Goal: Information Seeking & Learning: Learn about a topic

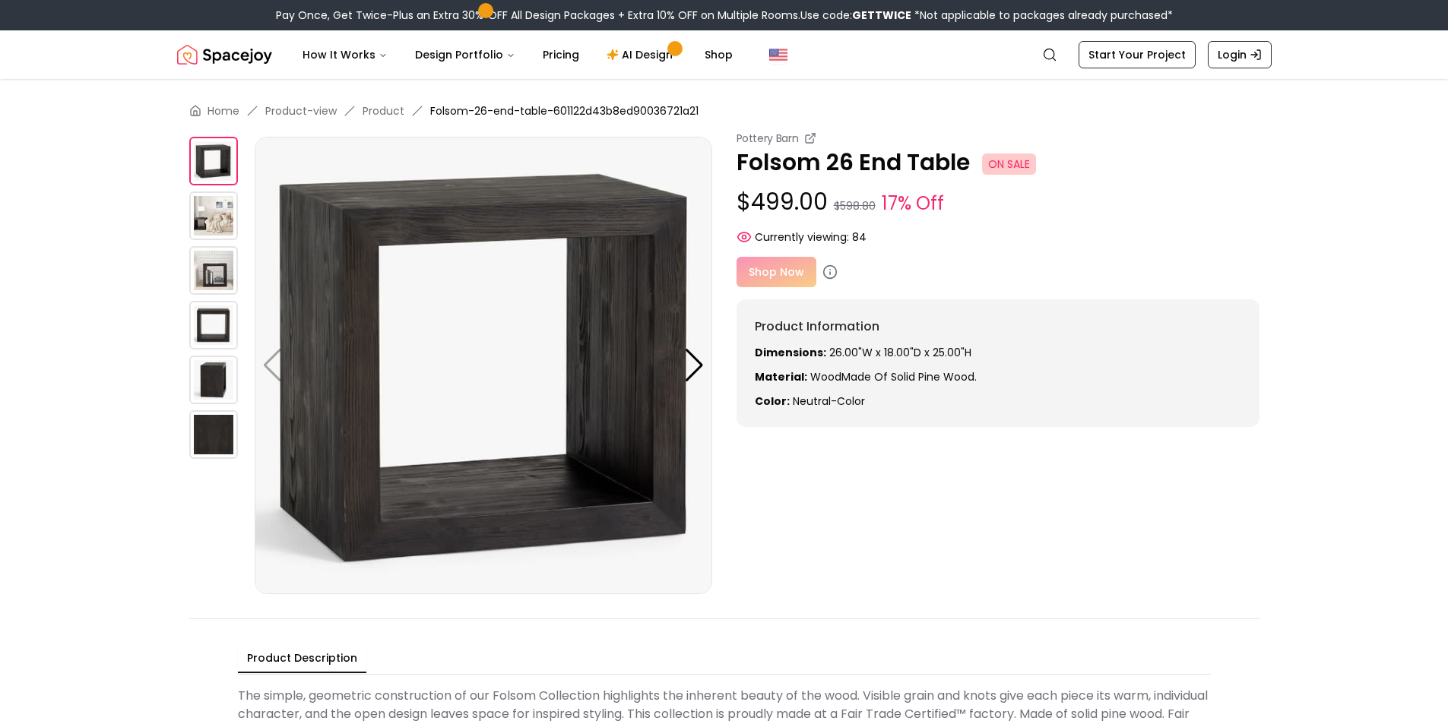
click at [208, 301] on img at bounding box center [213, 325] width 49 height 49
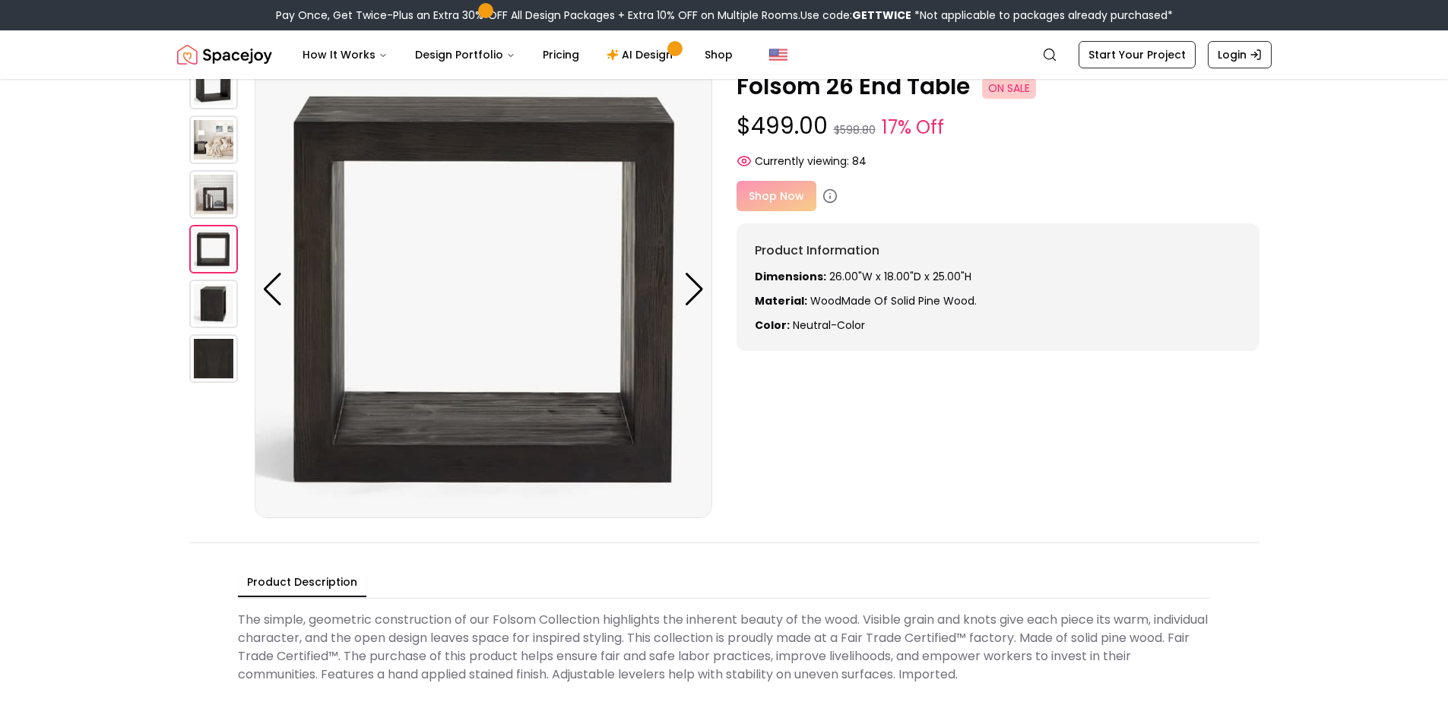
click at [214, 326] on img at bounding box center [213, 304] width 49 height 49
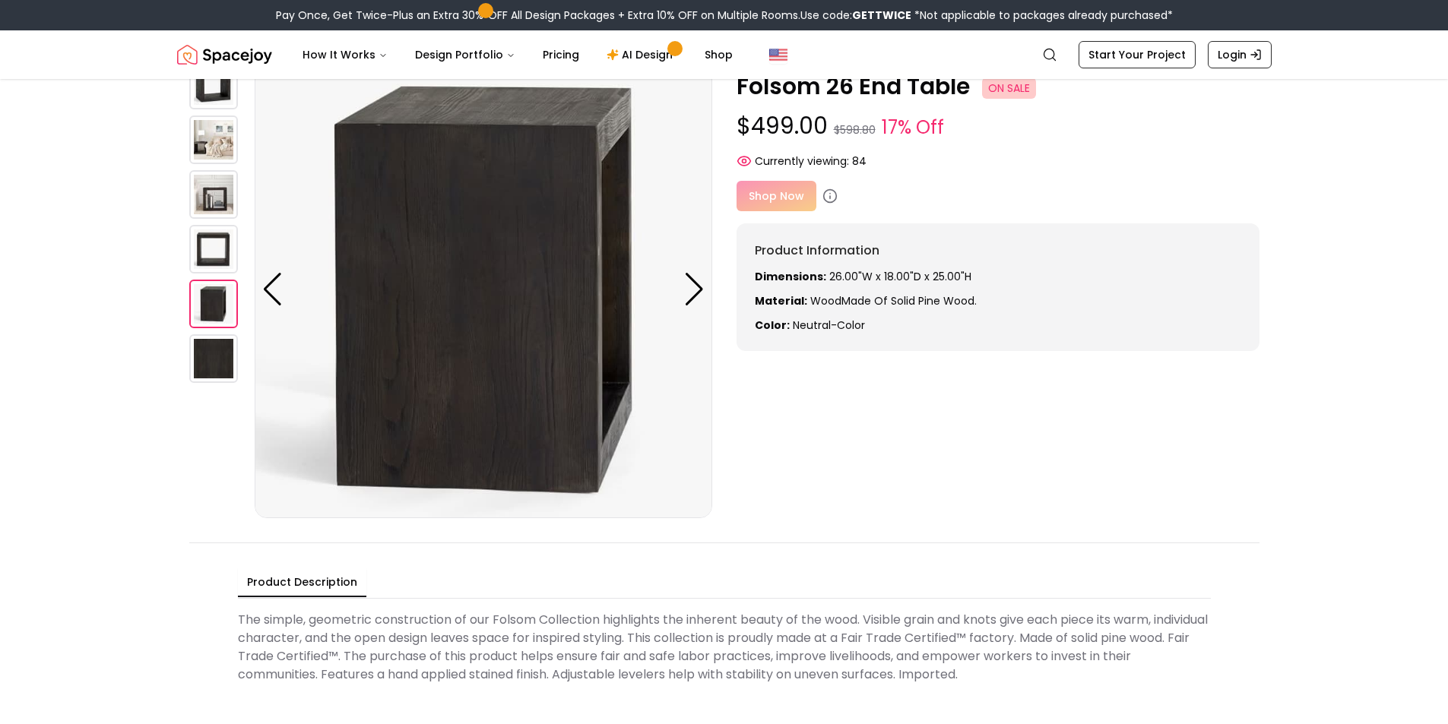
click at [223, 357] on img at bounding box center [213, 358] width 49 height 49
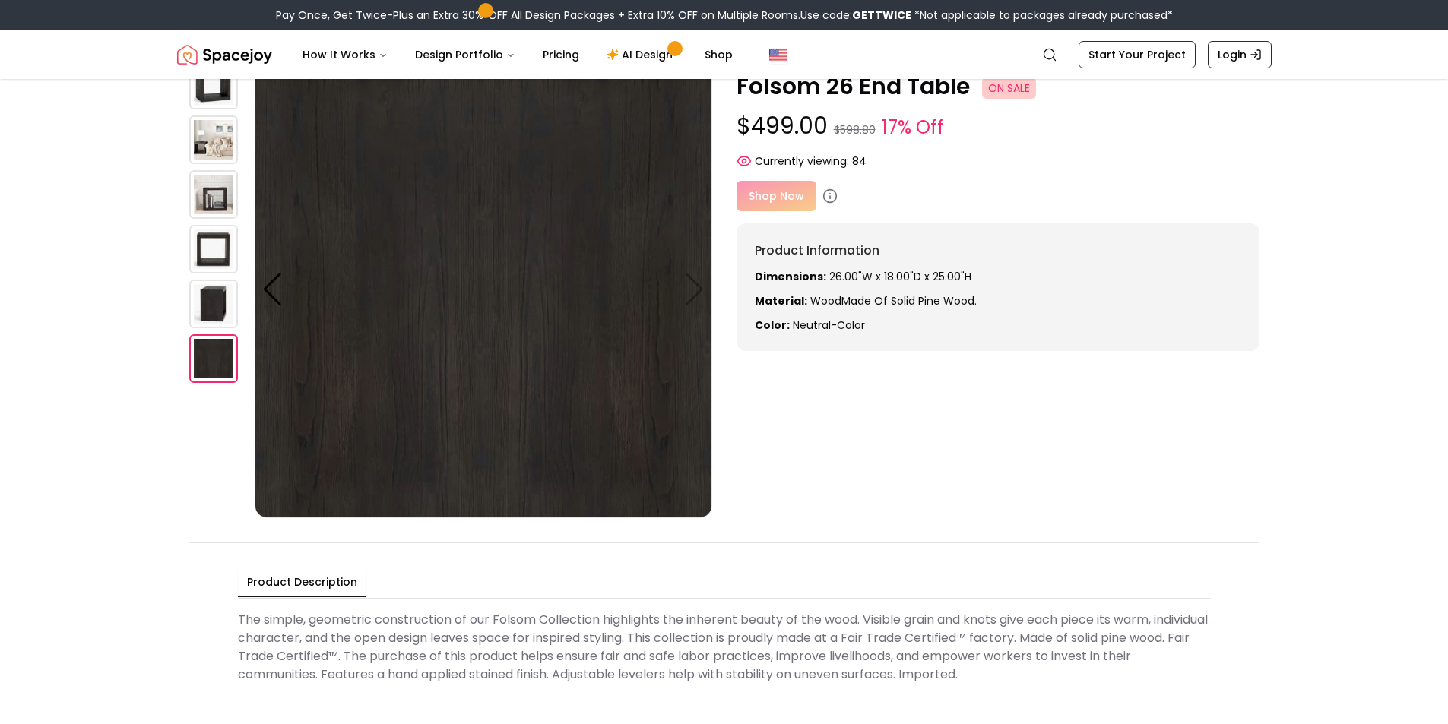
click at [221, 220] on div at bounding box center [221, 290] width 65 height 458
click at [220, 198] on img at bounding box center [213, 194] width 49 height 49
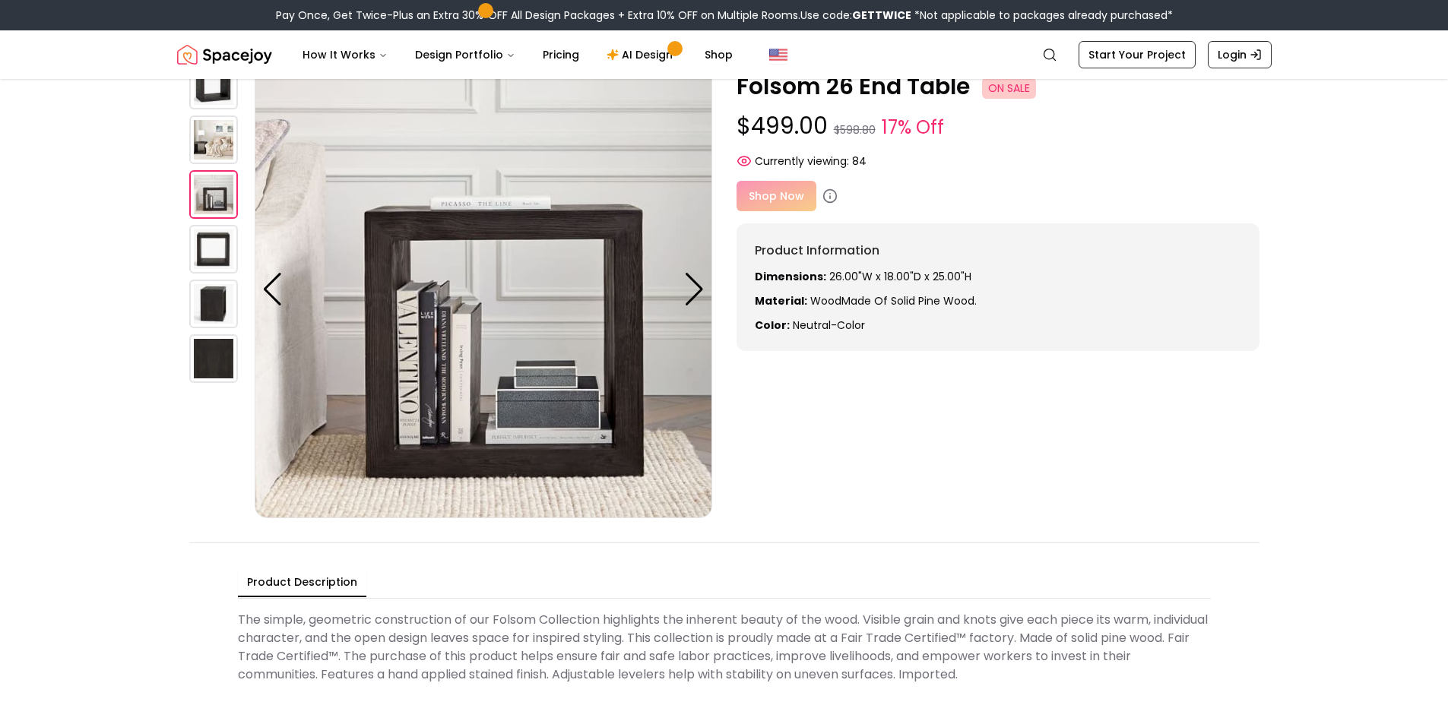
click at [218, 256] on img at bounding box center [213, 249] width 49 height 49
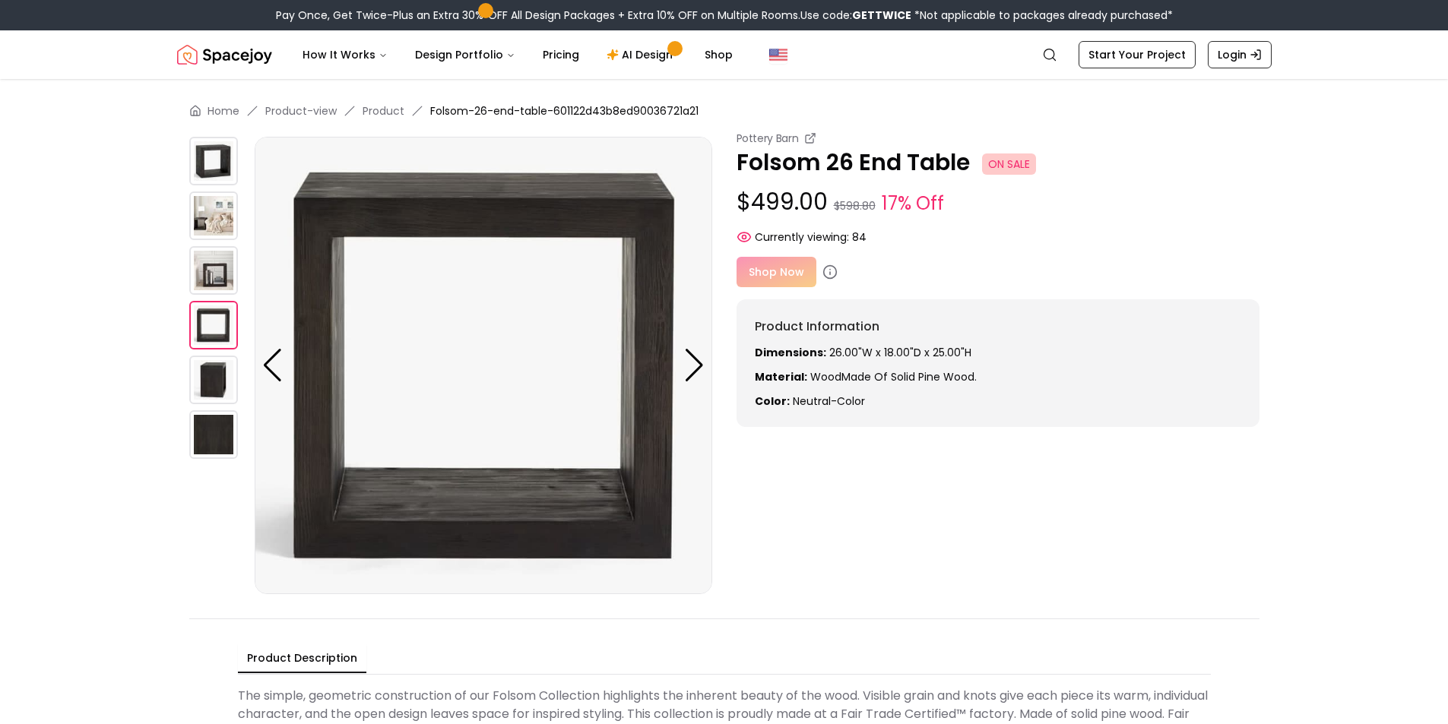
click at [204, 182] on img at bounding box center [213, 161] width 49 height 49
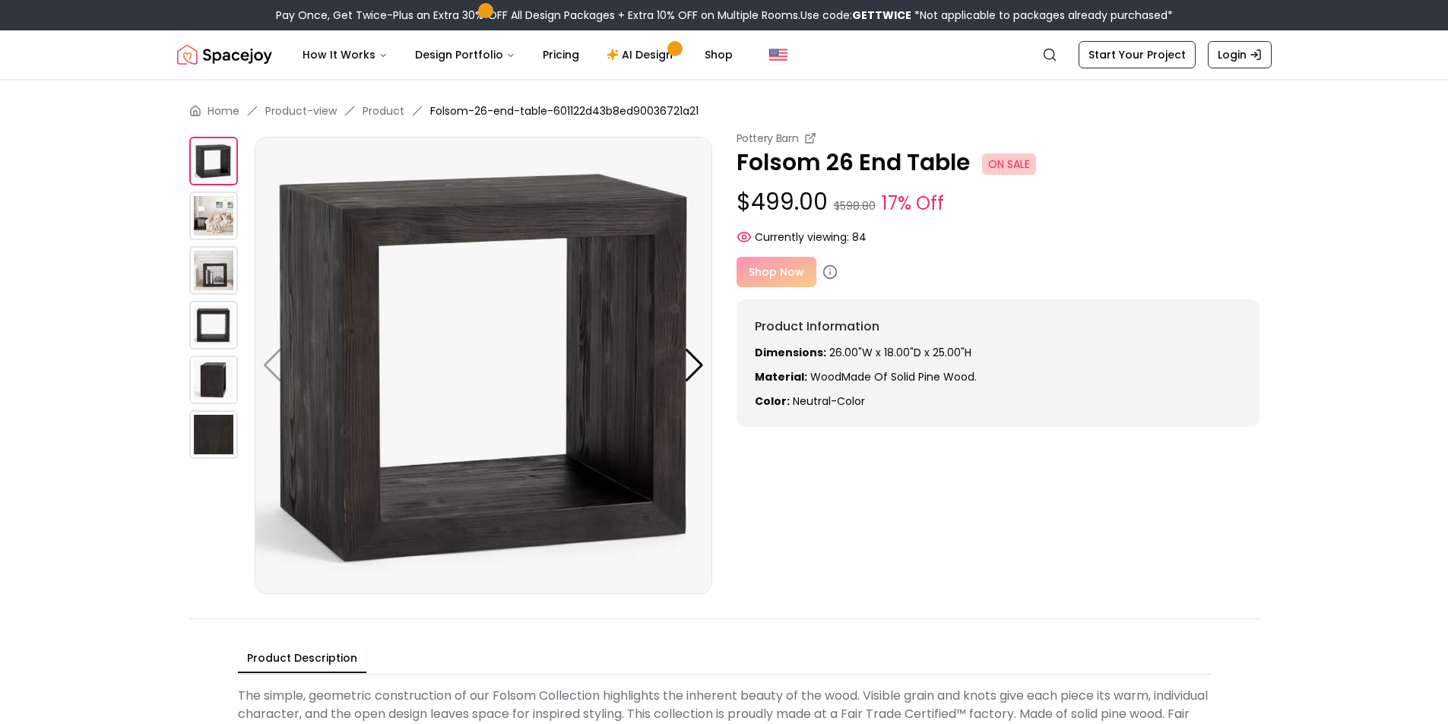
click at [211, 232] on img at bounding box center [213, 216] width 49 height 49
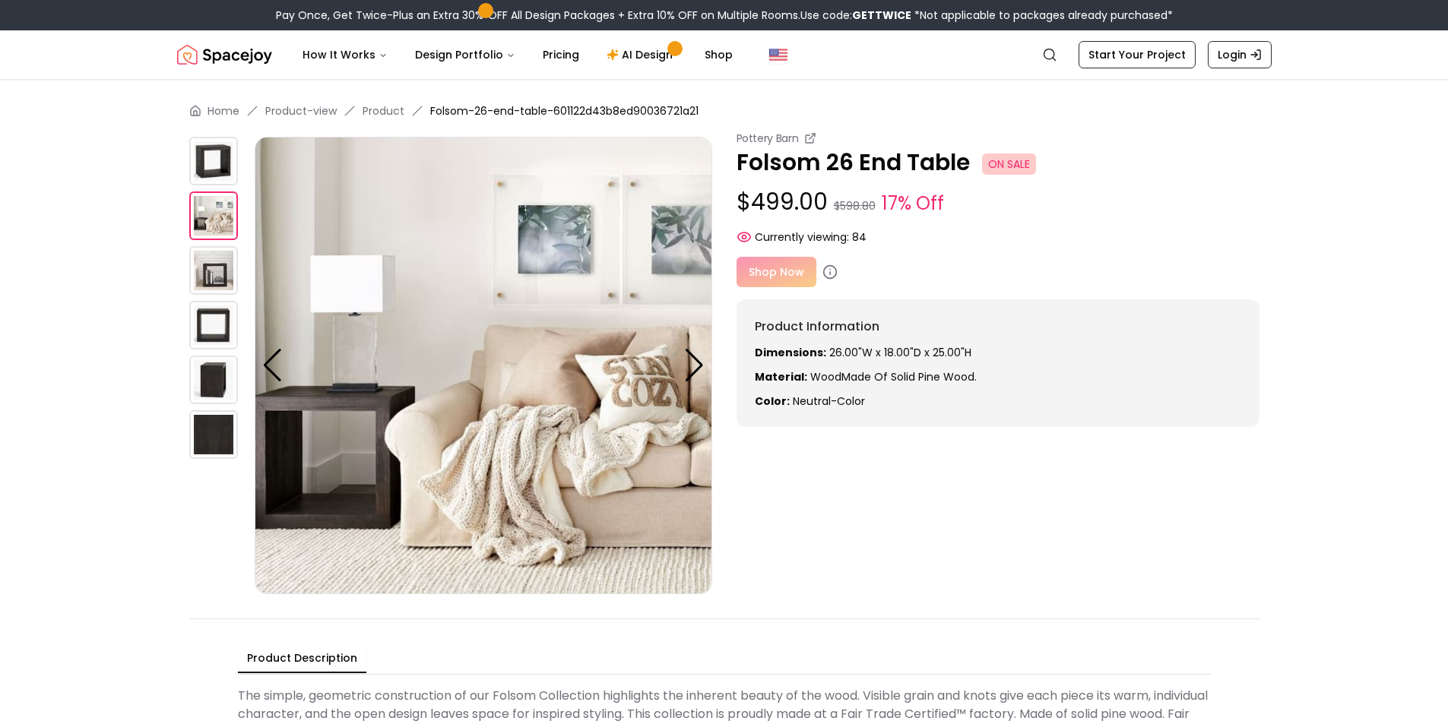
click at [210, 288] on img at bounding box center [213, 270] width 49 height 49
